Goal: Task Accomplishment & Management: Manage account settings

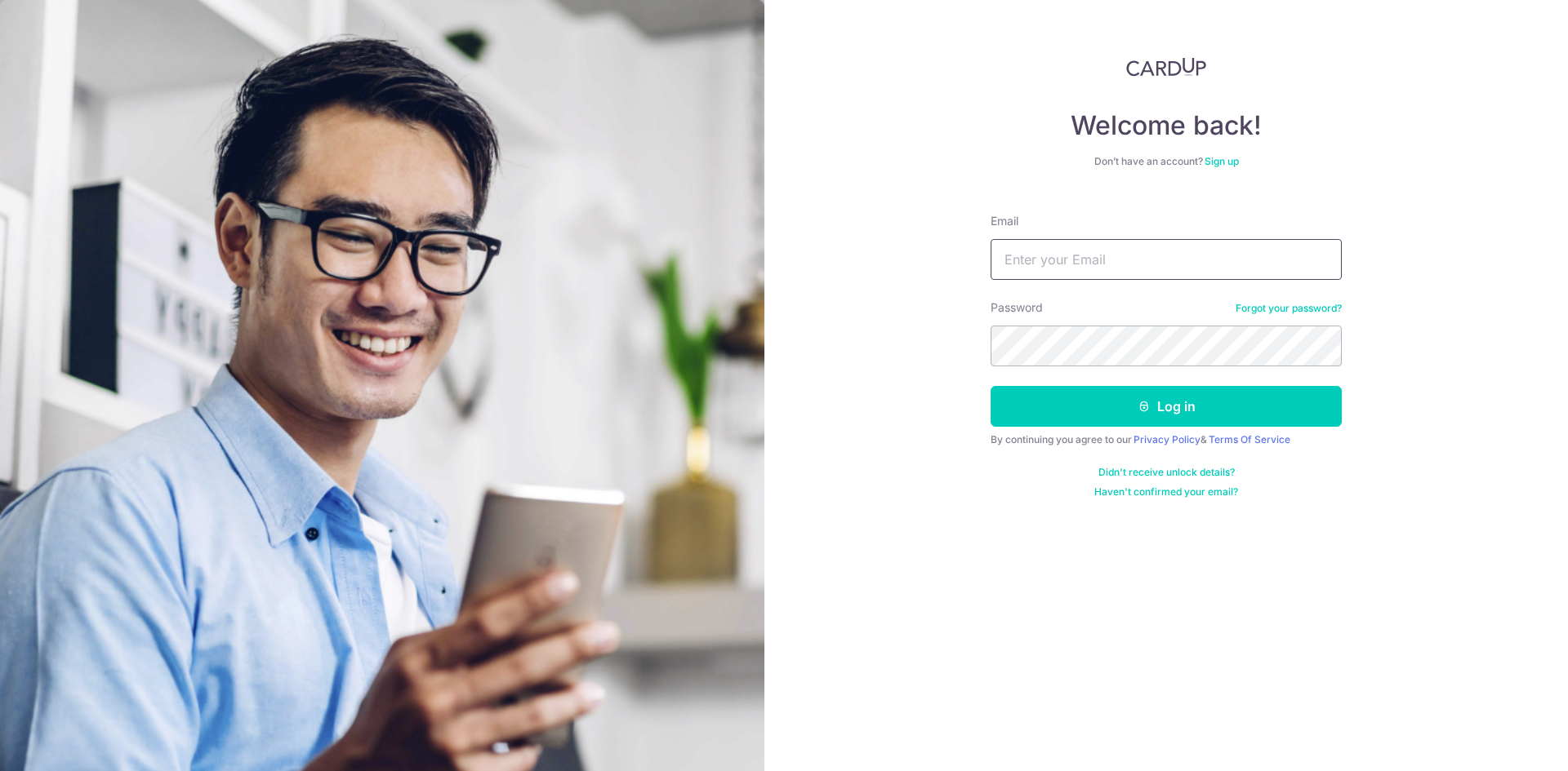
drag, startPoint x: 0, startPoint y: 0, endPoint x: 1092, endPoint y: 260, distance: 1122.5
click at [1092, 260] on input "Email" at bounding box center [1165, 259] width 351 height 41
type input "[EMAIL_ADDRESS][DOMAIN_NAME]"
click at [990, 386] on button "Log in" at bounding box center [1165, 406] width 351 height 41
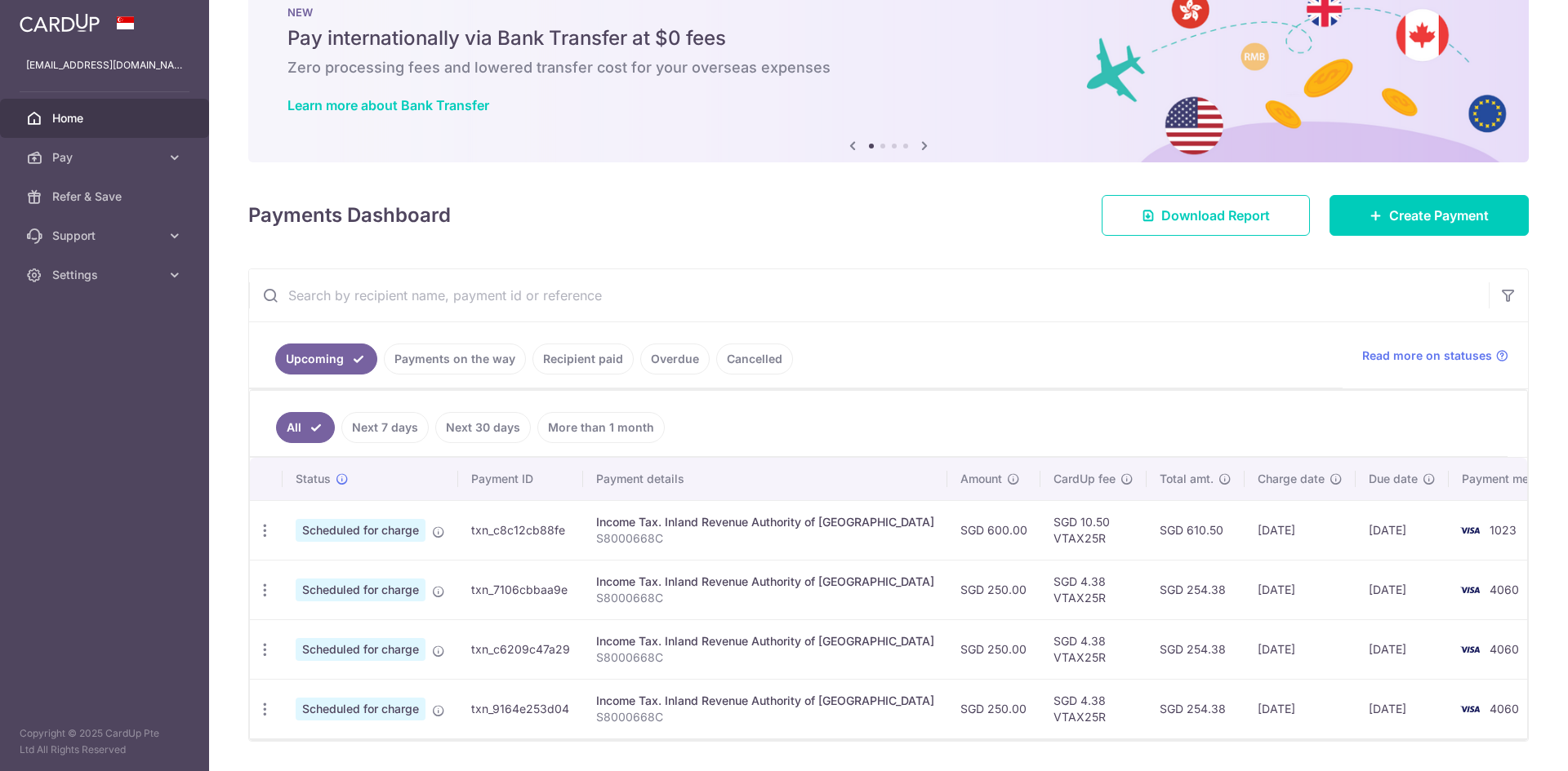
scroll to position [94, 0]
